Goal: Use online tool/utility: Utilize a website feature to perform a specific function

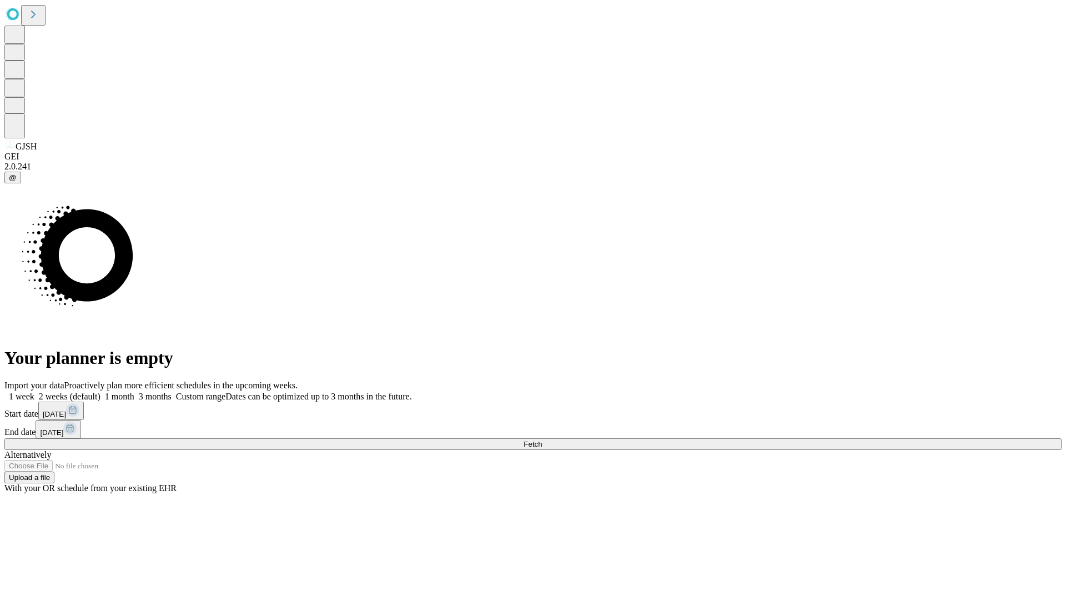
click at [542, 440] on span "Fetch" at bounding box center [533, 444] width 18 height 8
